Goal: Task Accomplishment & Management: Manage account settings

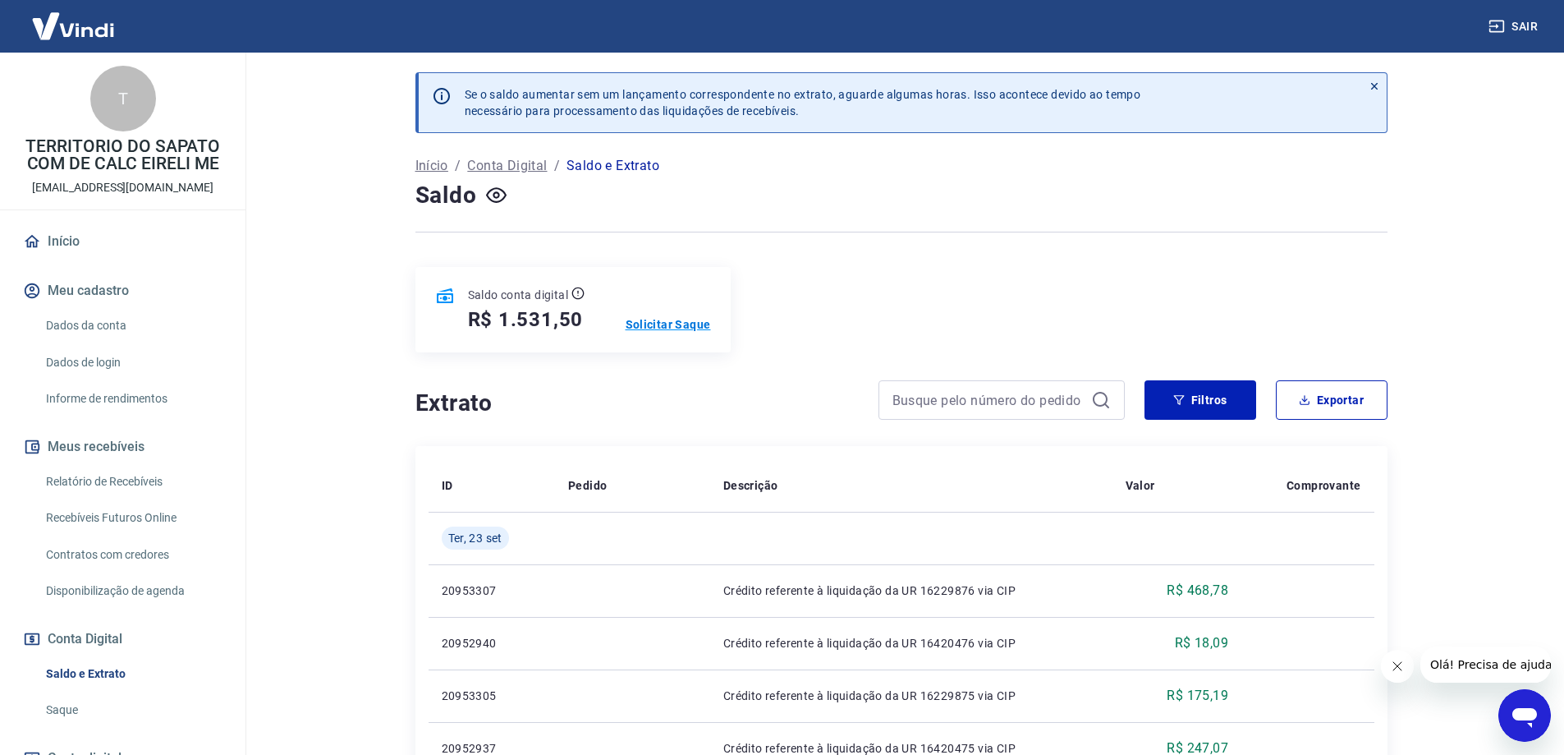
click at [691, 328] on p "Solicitar Saque" at bounding box center [668, 324] width 85 height 16
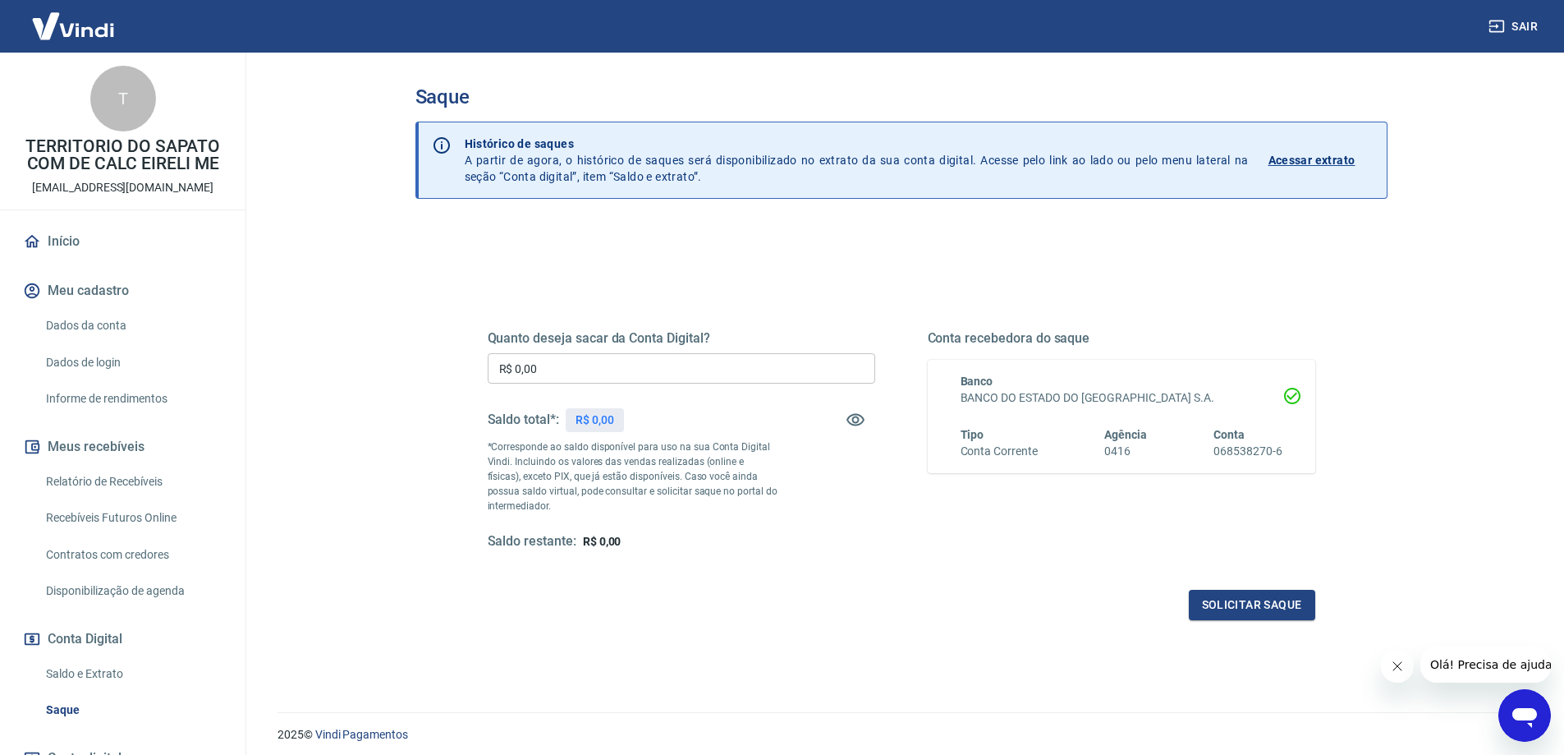
click at [653, 376] on input "R$ 0,00" at bounding box center [682, 368] width 388 height 30
type input "R$ 1.531,50"
click at [1232, 601] on button "Solicitar saque" at bounding box center [1252, 604] width 126 height 30
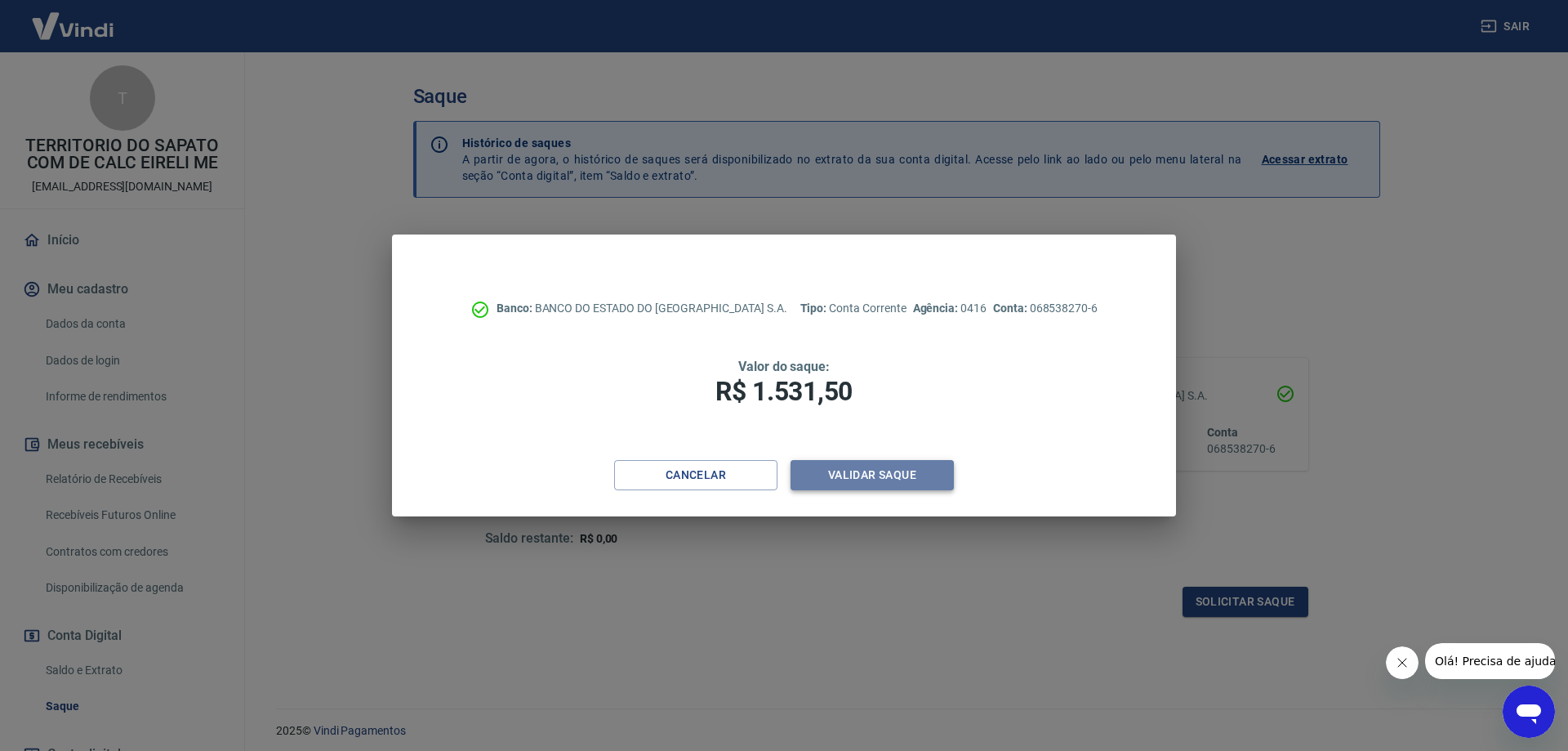
click at [838, 468] on button "Validar saque" at bounding box center [873, 474] width 163 height 30
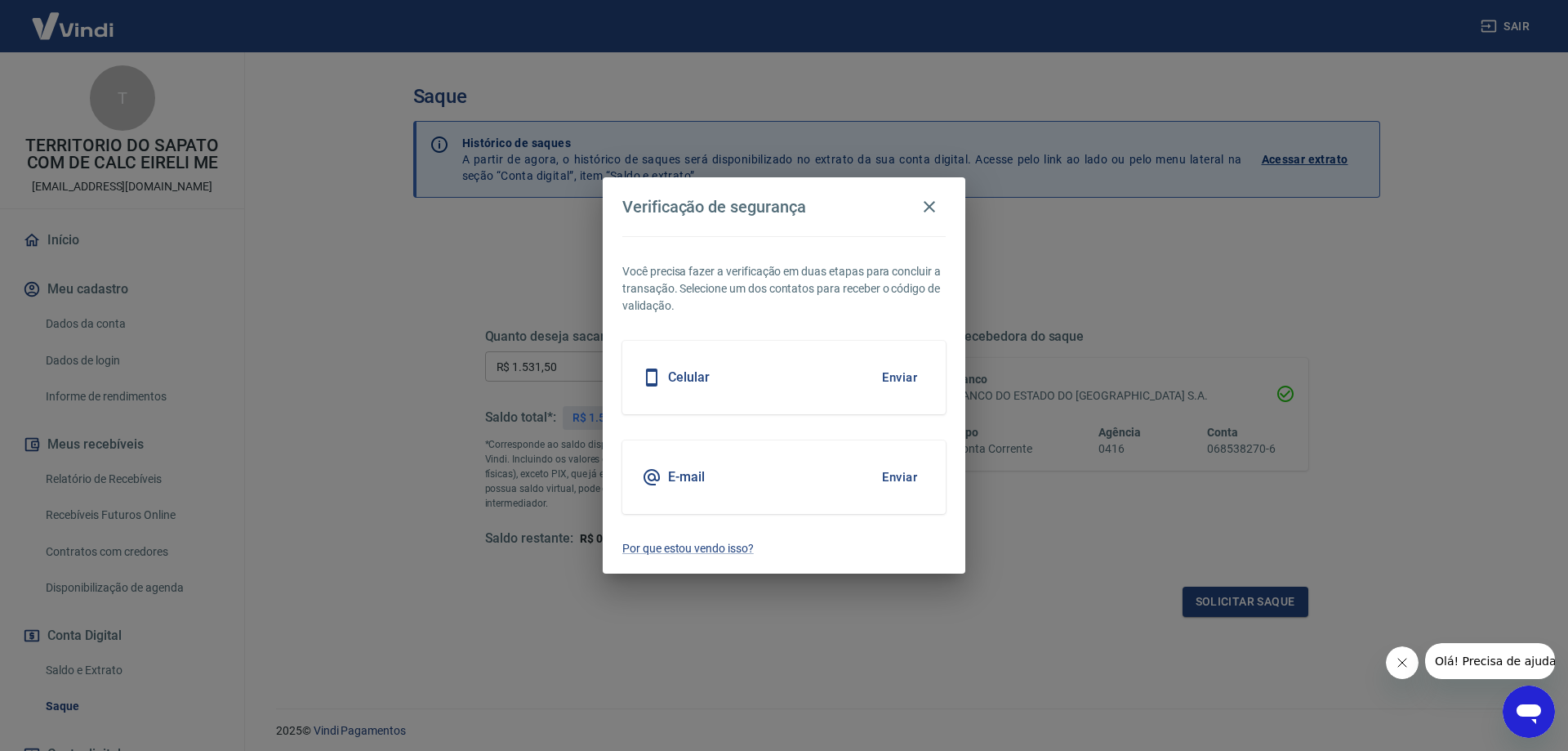
click at [904, 376] on button "Enviar" at bounding box center [899, 377] width 53 height 34
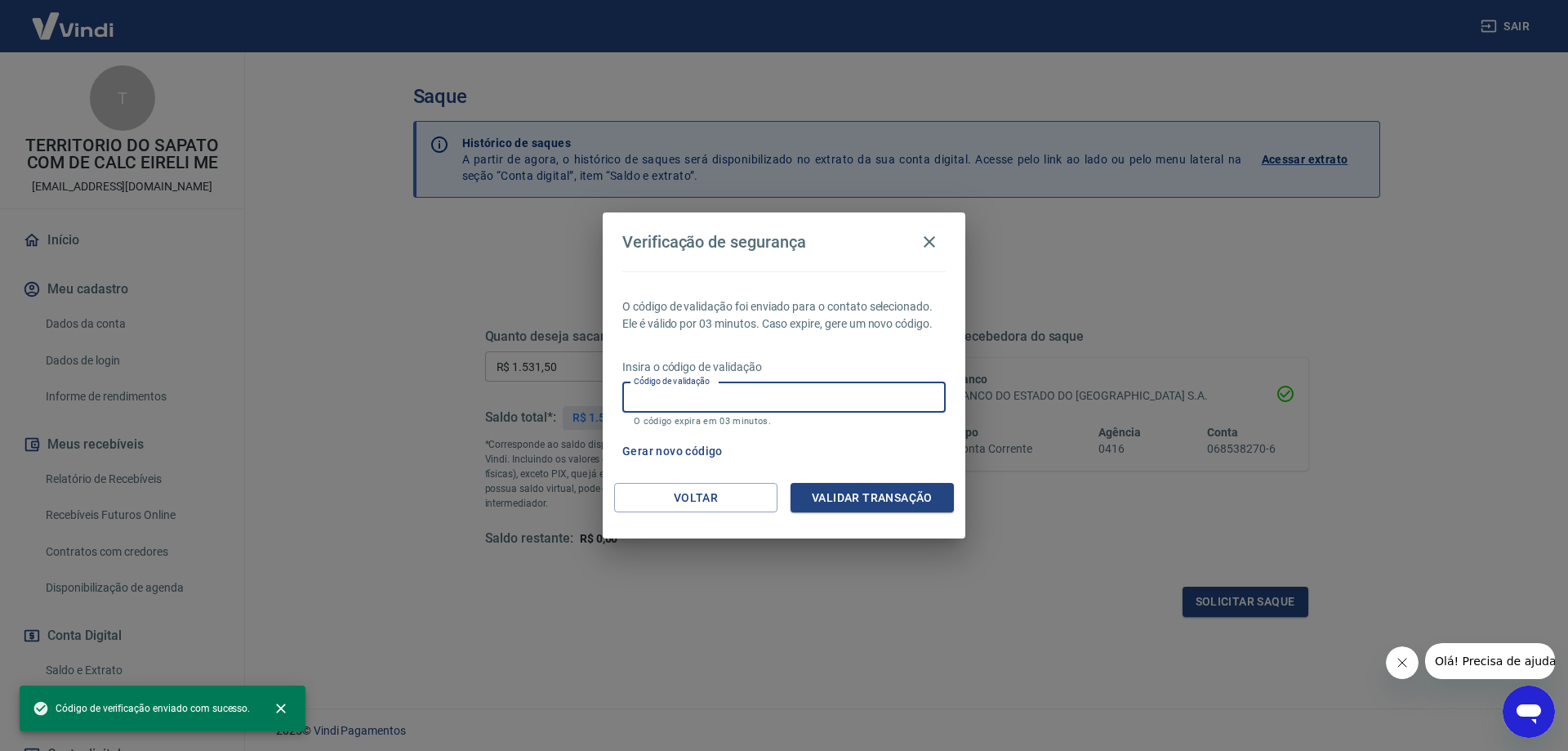
click at [783, 394] on input "Código de validação" at bounding box center [784, 397] width 323 height 30
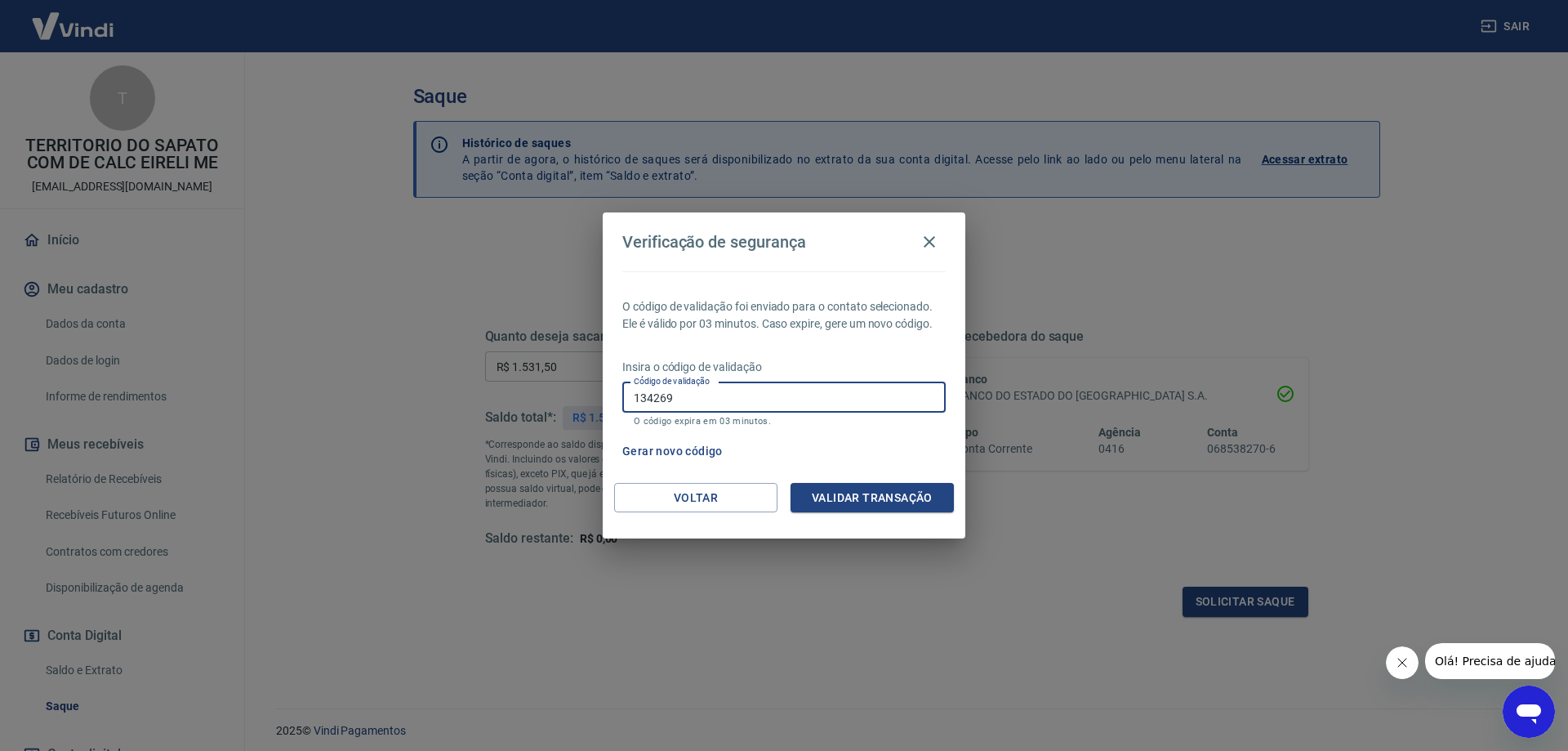
type input "134269"
click at [827, 492] on button "Validar transação" at bounding box center [873, 497] width 163 height 30
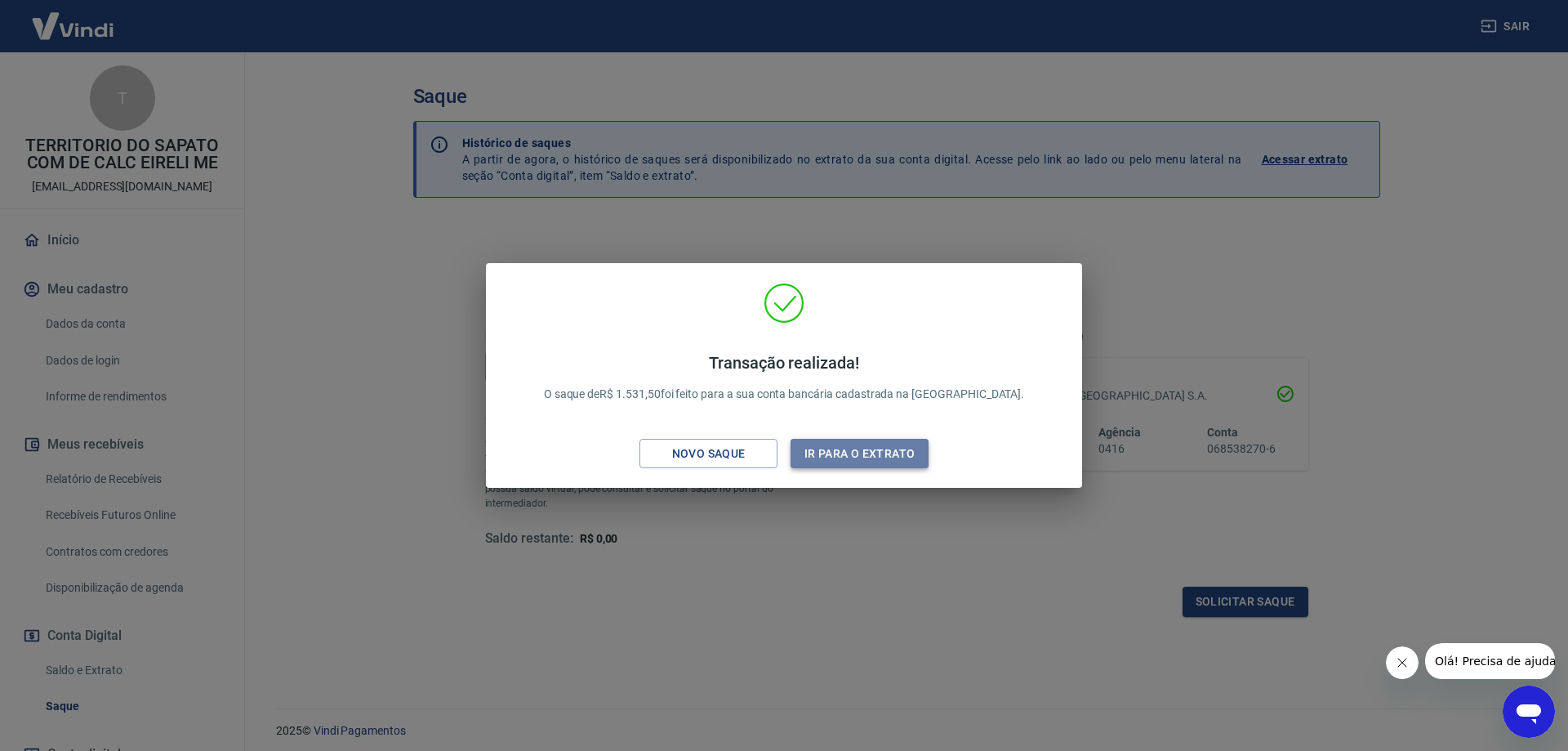
click at [855, 443] on button "Ir para o extrato" at bounding box center [860, 454] width 138 height 30
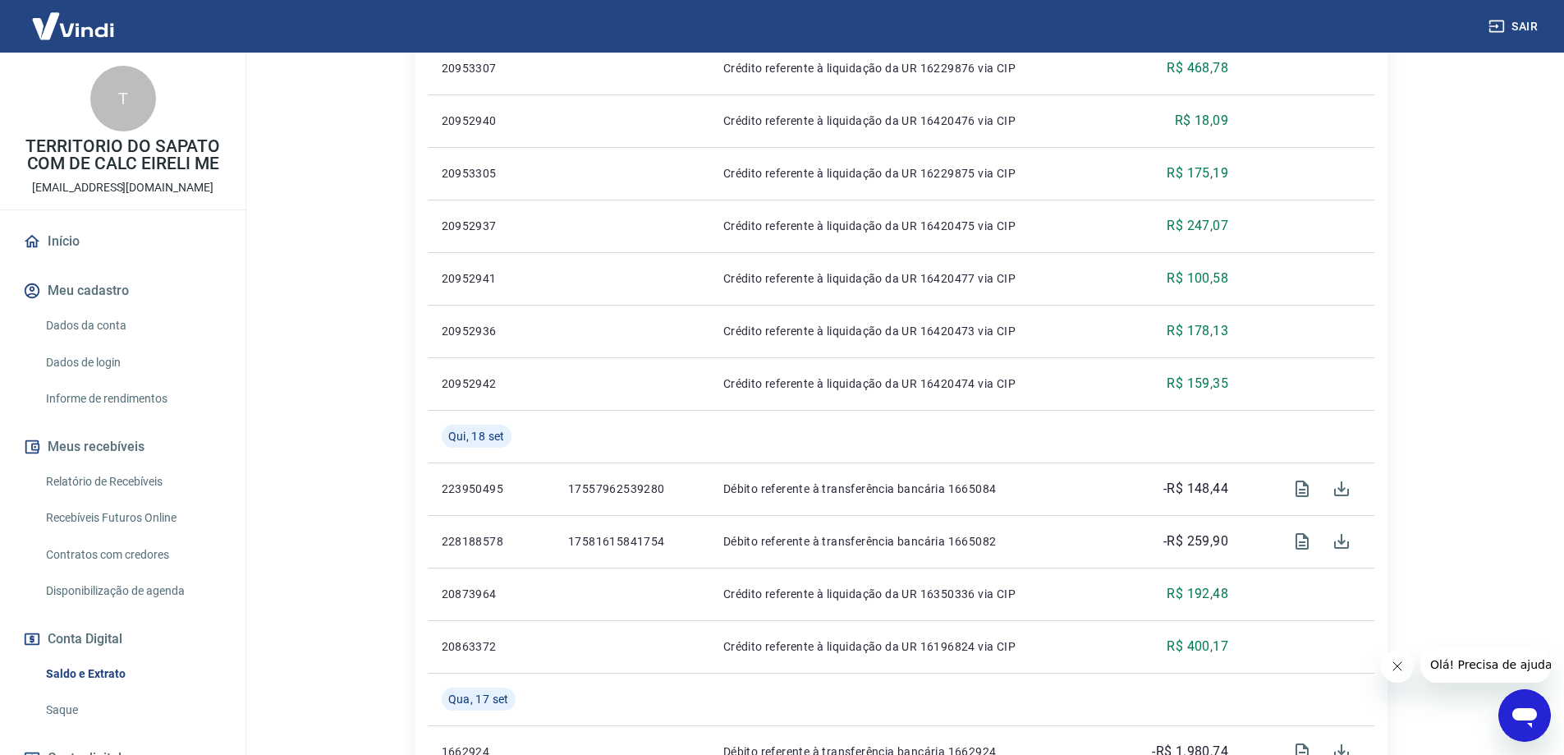
scroll to position [821, 0]
